Goal: Navigation & Orientation: Find specific page/section

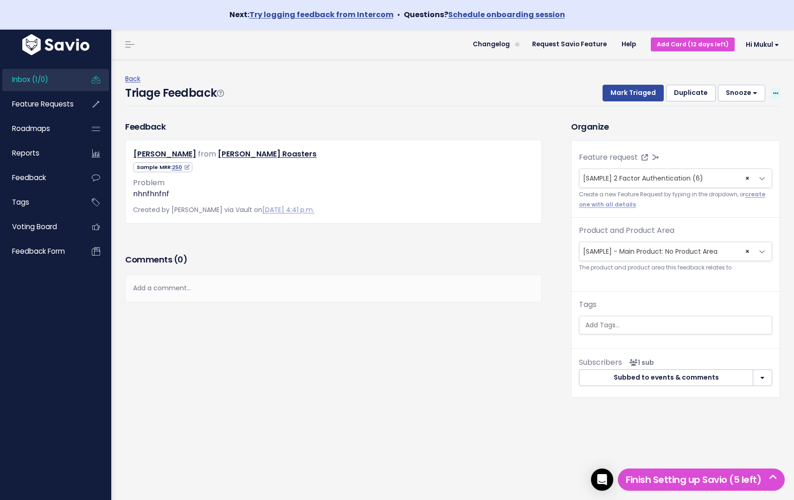
click at [773, 93] on icon at bounding box center [775, 94] width 5 height 6
click at [712, 114] on link "Edit" at bounding box center [738, 119] width 67 height 18
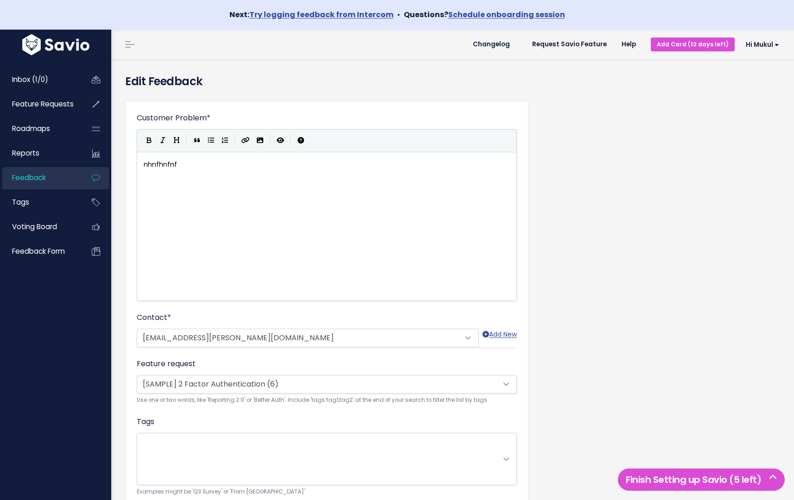
scroll to position [1, 0]
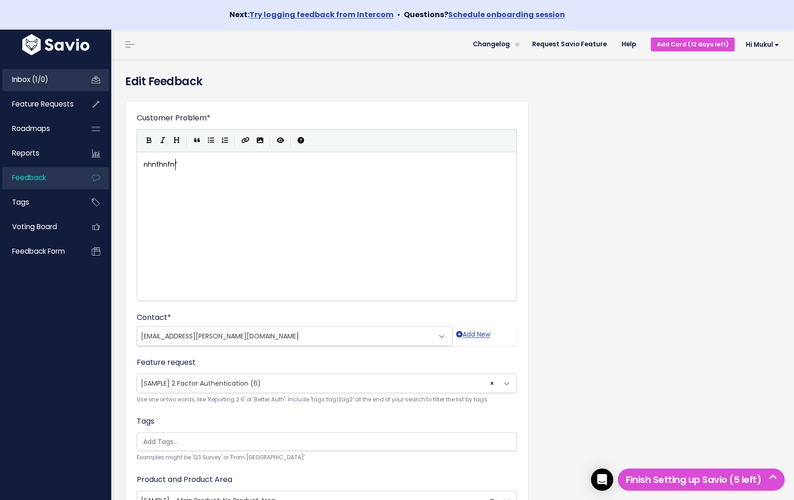
click at [77, 77] on li "Inbox (1/0)" at bounding box center [55, 80] width 107 height 22
click at [80, 80] on li "Inbox (1/0)" at bounding box center [55, 80] width 107 height 22
click at [63, 136] on link "Roadmaps" at bounding box center [39, 128] width 75 height 21
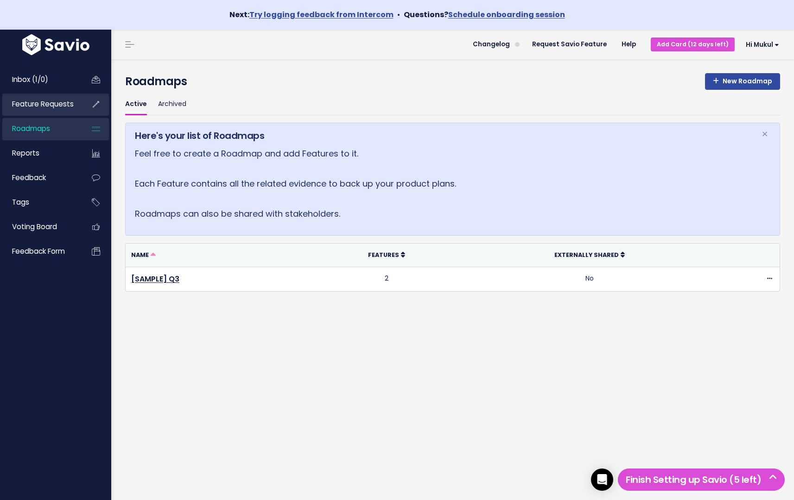
click at [71, 104] on span "Feature Requests" at bounding box center [43, 104] width 62 height 10
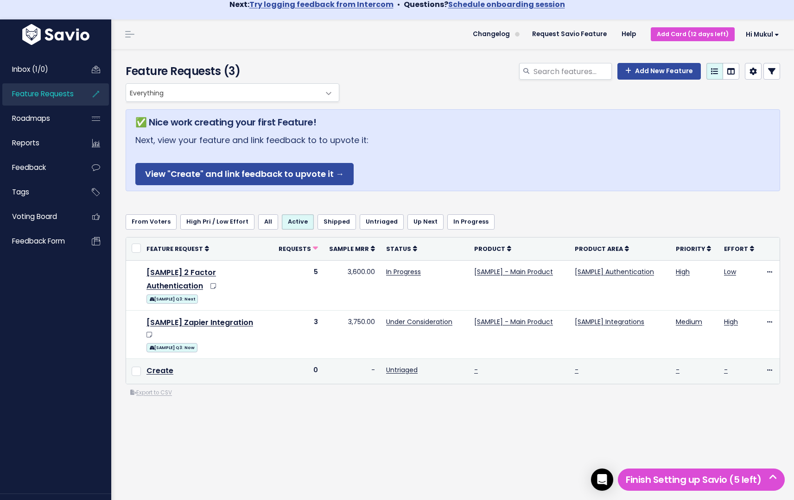
scroll to position [30, 0]
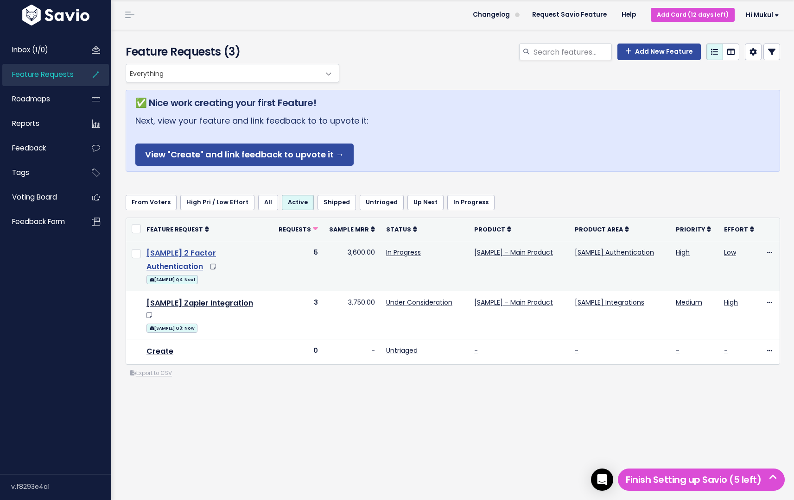
click at [199, 251] on link "[SAMPLE] 2 Factor Authentication" at bounding box center [180, 260] width 69 height 24
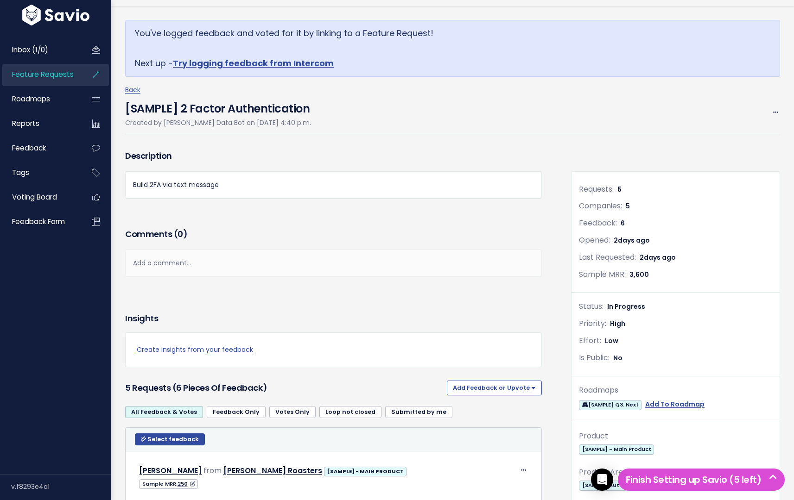
scroll to position [185, 0]
